Goal: Entertainment & Leisure: Consume media (video, audio)

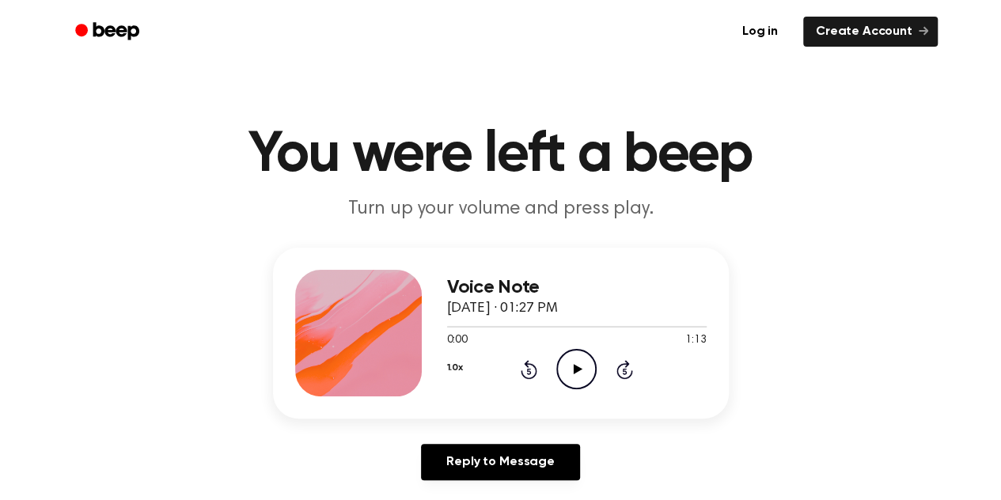
click at [537, 314] on span "[DATE] · 01:27 PM" at bounding box center [502, 309] width 111 height 14
click at [569, 382] on icon "Play Audio" at bounding box center [577, 369] width 40 height 40
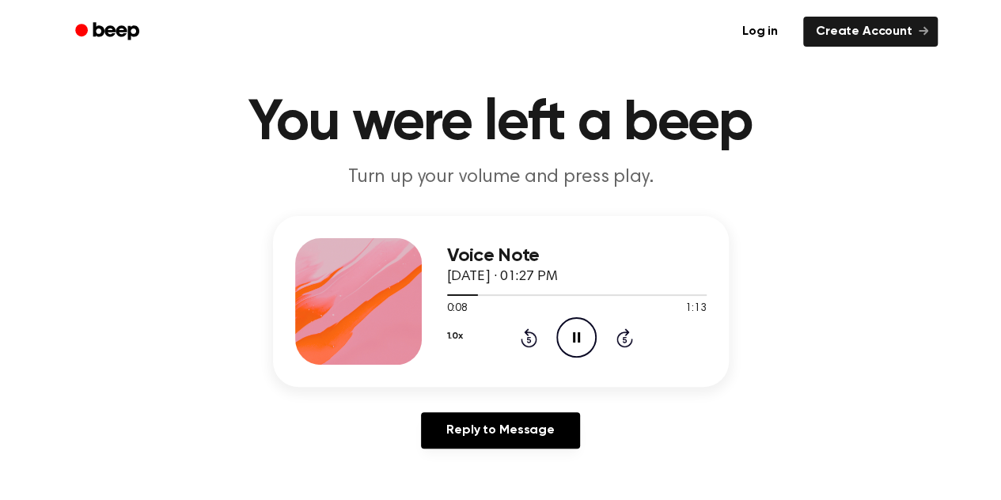
click at [568, 344] on icon "Pause Audio" at bounding box center [577, 337] width 40 height 40
drag, startPoint x: 478, startPoint y: 298, endPoint x: 376, endPoint y: 325, distance: 105.8
click at [376, 325] on div "Voice Note October 7, 2025 · 01:27 PM 0:08 1:13 Your browser does not support t…" at bounding box center [501, 301] width 456 height 171
click at [477, 293] on span at bounding box center [472, 295] width 13 height 13
drag, startPoint x: 477, startPoint y: 293, endPoint x: 399, endPoint y: 313, distance: 80.1
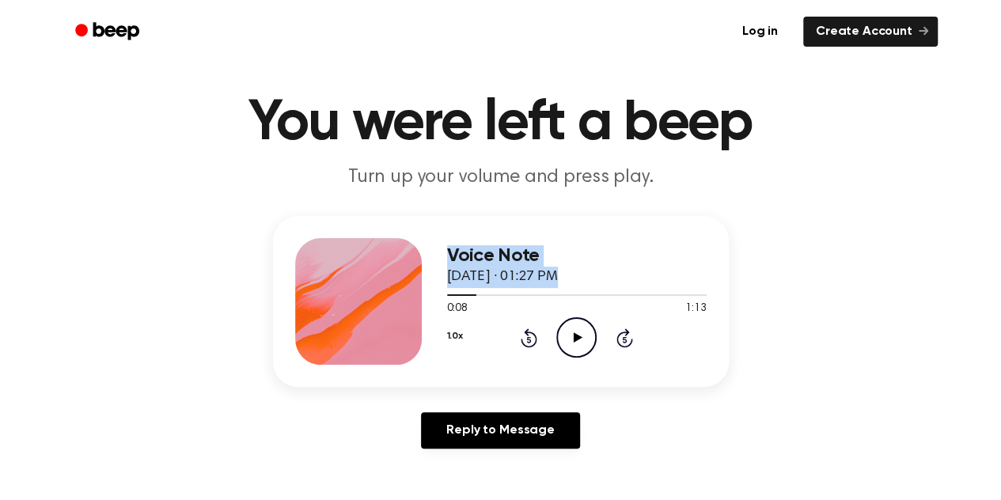
click at [399, 313] on div "Voice Note October 7, 2025 · 01:27 PM 0:08 1:13 Your browser does not support t…" at bounding box center [501, 301] width 456 height 171
click at [452, 299] on div at bounding box center [577, 294] width 260 height 13
click at [575, 346] on icon "Play Audio" at bounding box center [577, 337] width 40 height 40
drag, startPoint x: 481, startPoint y: 295, endPoint x: 384, endPoint y: 316, distance: 99.5
click at [384, 316] on div "Voice Note October 7, 2025 · 01:27 PM 0:12 1:13 Your browser does not support t…" at bounding box center [501, 301] width 456 height 171
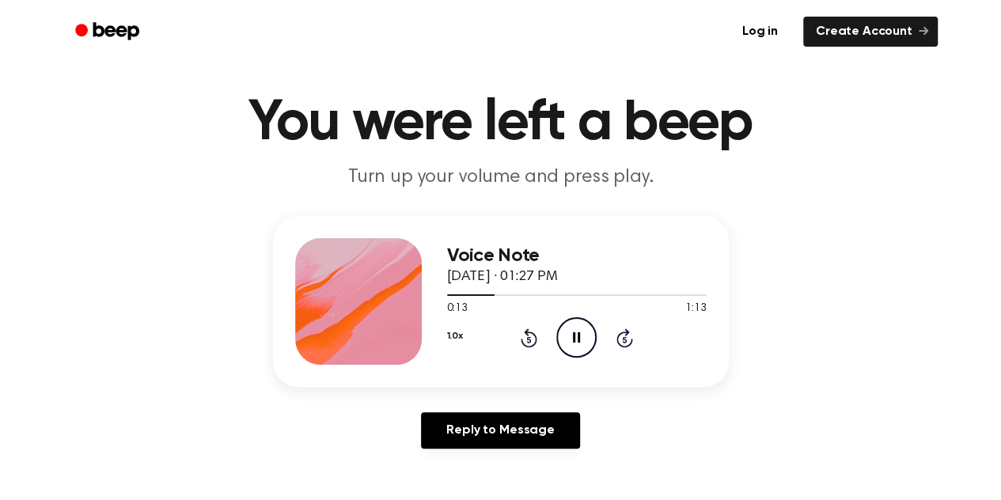
click at [564, 333] on icon "Pause Audio" at bounding box center [577, 337] width 40 height 40
click at [454, 295] on div at bounding box center [471, 296] width 49 height 2
drag, startPoint x: 445, startPoint y: 297, endPoint x: 425, endPoint y: 306, distance: 22.0
click at [425, 306] on div "Voice Note October 7, 2025 · 01:27 PM 0:02 1:13 Your browser does not support t…" at bounding box center [501, 301] width 456 height 171
click at [445, 295] on span at bounding box center [448, 295] width 13 height 13
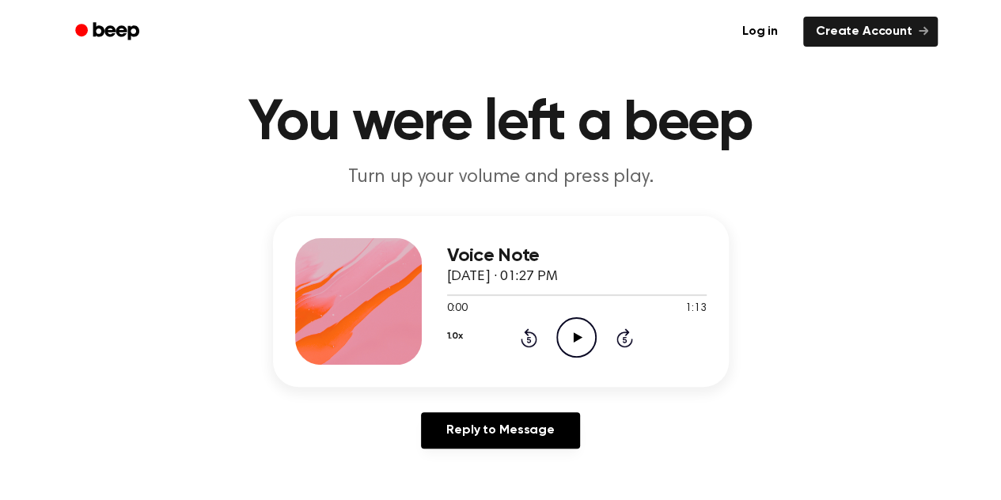
click at [581, 348] on icon "Play Audio" at bounding box center [577, 337] width 40 height 40
click at [584, 330] on icon "Pause Audio" at bounding box center [577, 337] width 40 height 40
click at [447, 297] on div at bounding box center [577, 294] width 260 height 13
click at [576, 340] on icon at bounding box center [578, 338] width 9 height 10
click at [0, 428] on main "You were left a beep Turn up your volume and press play. Voice Note October 7, …" at bounding box center [500, 456] width 1001 height 976
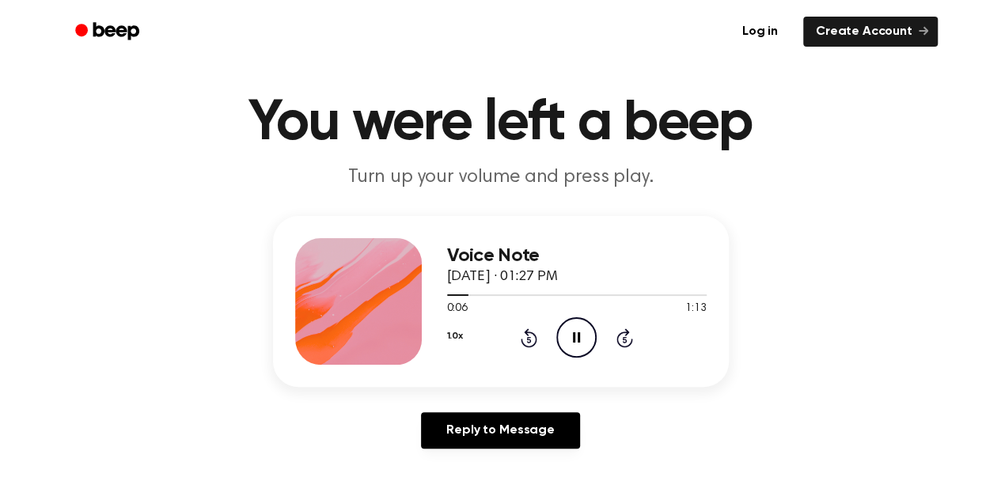
click at [3, 427] on main "You were left a beep Turn up your volume and press play. Voice Note October 7, …" at bounding box center [500, 456] width 1001 height 976
click at [567, 337] on icon "Pause Audio" at bounding box center [577, 337] width 40 height 40
click at [567, 337] on icon "Play Audio" at bounding box center [577, 337] width 40 height 40
click at [567, 337] on icon "Pause Audio" at bounding box center [577, 337] width 40 height 40
click at [567, 337] on icon "Play Audio" at bounding box center [577, 337] width 40 height 40
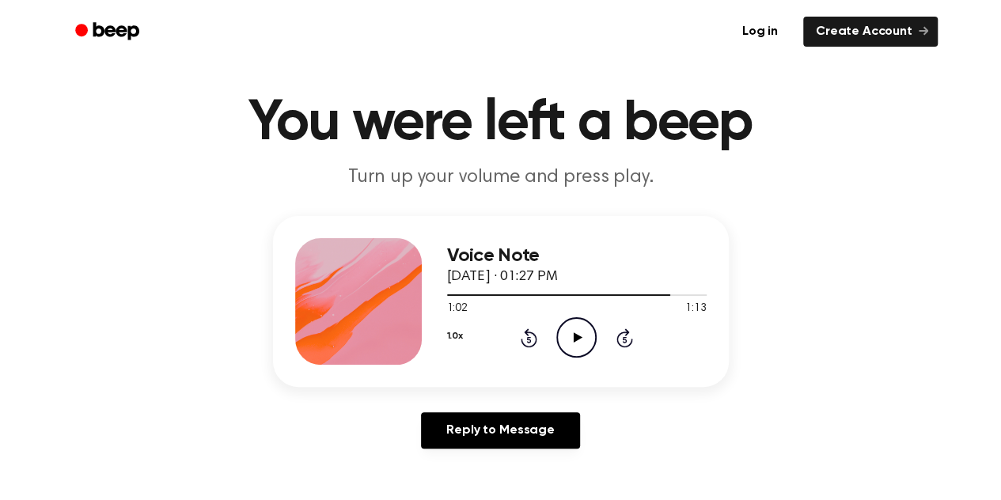
click at [511, 287] on div "Voice Note October 7, 2025 · 01:27 PM" at bounding box center [577, 266] width 260 height 43
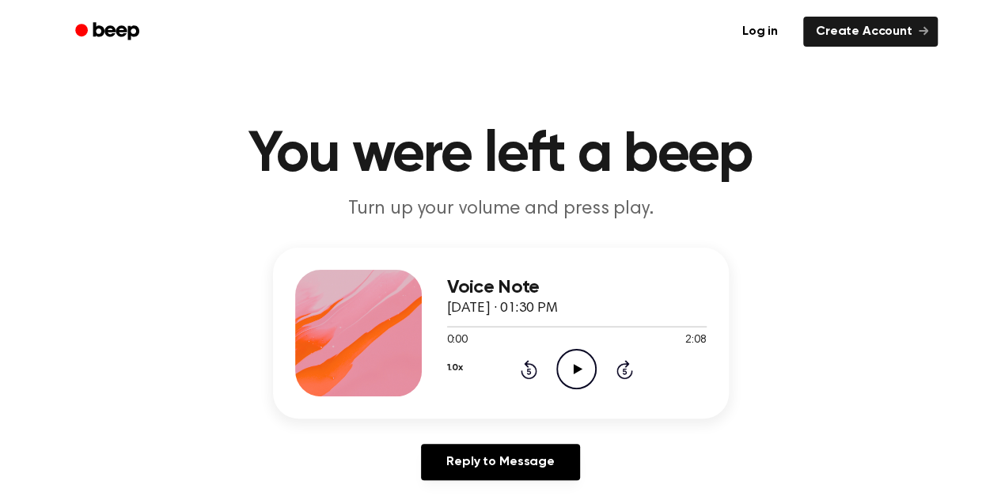
click at [575, 382] on icon "Play Audio" at bounding box center [577, 369] width 40 height 40
click at [575, 382] on icon "Pause Audio" at bounding box center [577, 369] width 40 height 40
click at [575, 382] on icon "Play Audio" at bounding box center [577, 369] width 40 height 40
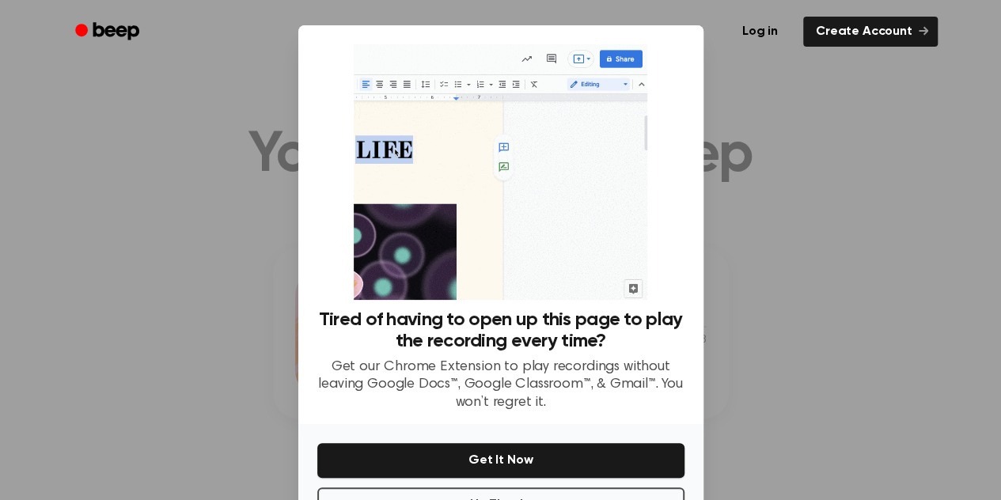
click at [713, 330] on div at bounding box center [500, 250] width 1001 height 500
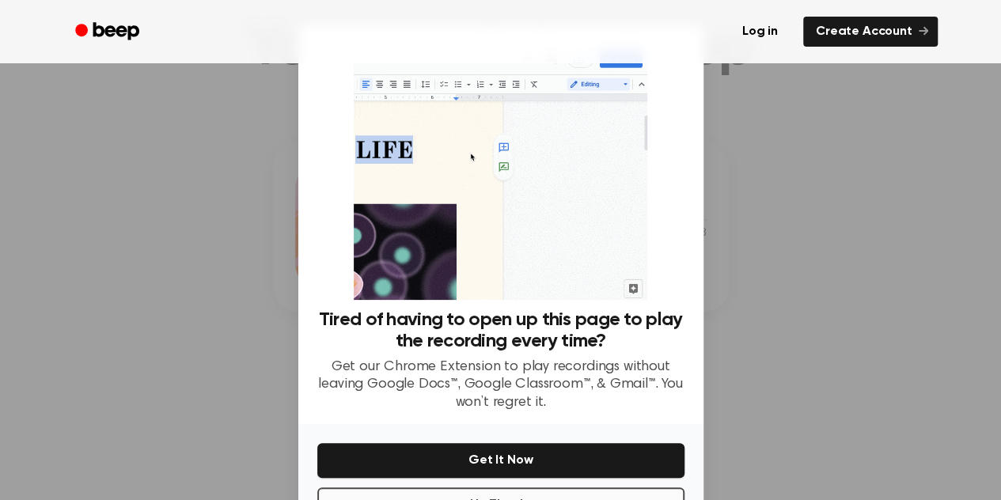
scroll to position [112, 0]
click at [732, 374] on div at bounding box center [500, 250] width 1001 height 500
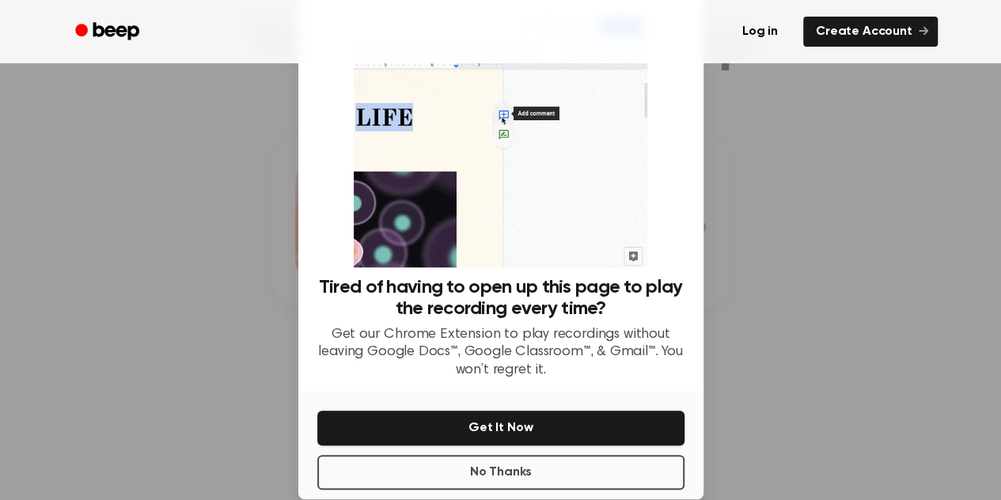
scroll to position [57, 0]
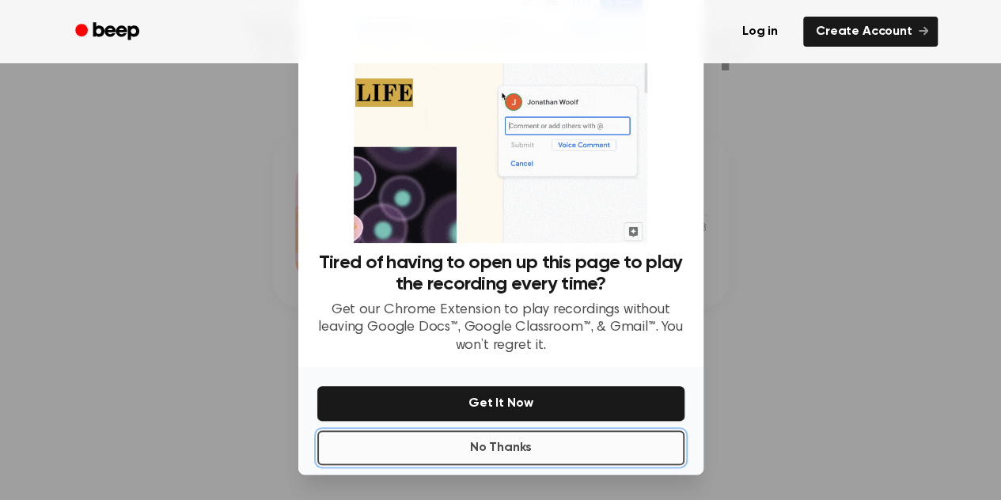
click at [443, 442] on button "No Thanks" at bounding box center [500, 448] width 367 height 35
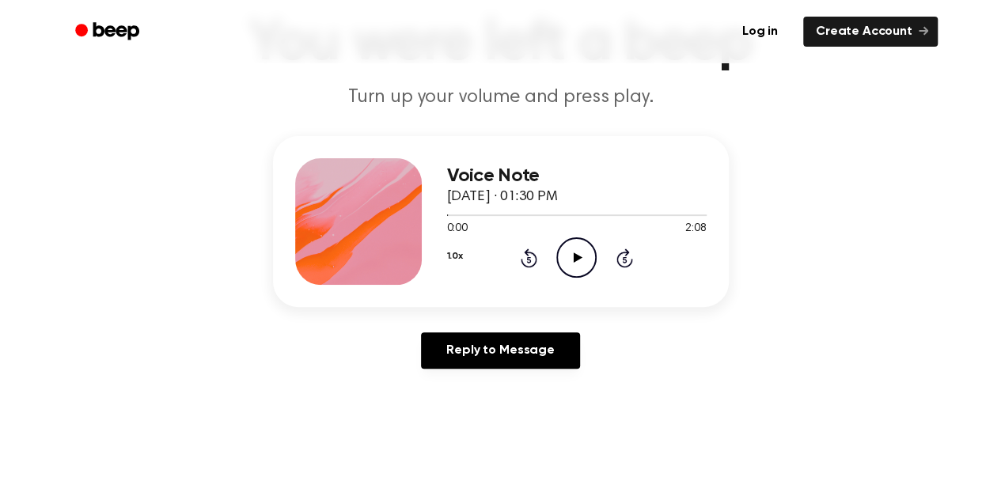
click at [572, 238] on circle at bounding box center [576, 257] width 39 height 39
drag, startPoint x: 474, startPoint y: 216, endPoint x: 410, endPoint y: 218, distance: 64.1
click at [410, 218] on div "Voice Note [DATE] · 01:30 PM 0:13 2:08 Your browser does not support the [objec…" at bounding box center [501, 221] width 456 height 171
click at [448, 218] on div at bounding box center [577, 214] width 260 height 13
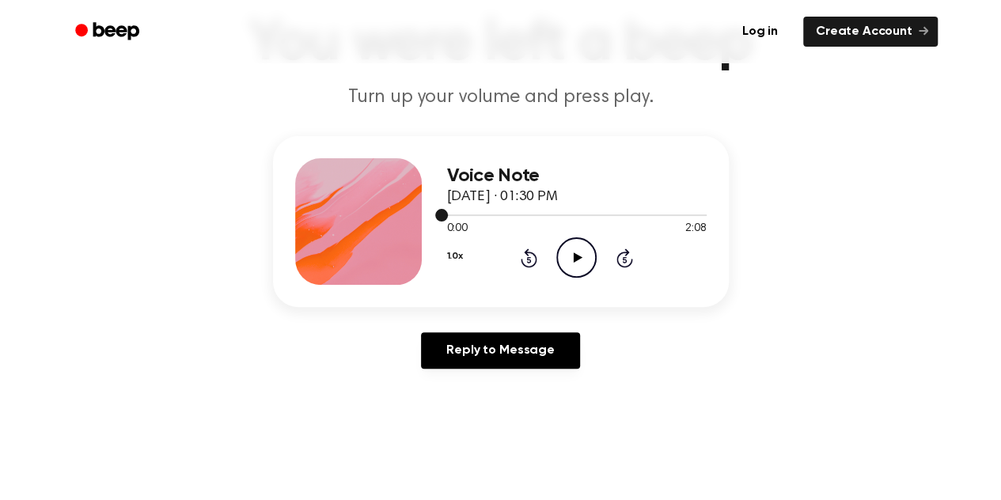
click at [448, 216] on div at bounding box center [577, 214] width 260 height 13
click at [583, 275] on icon "Play Audio" at bounding box center [577, 258] width 40 height 40
click at [583, 276] on circle at bounding box center [576, 257] width 39 height 39
